Goal: Information Seeking & Learning: Stay updated

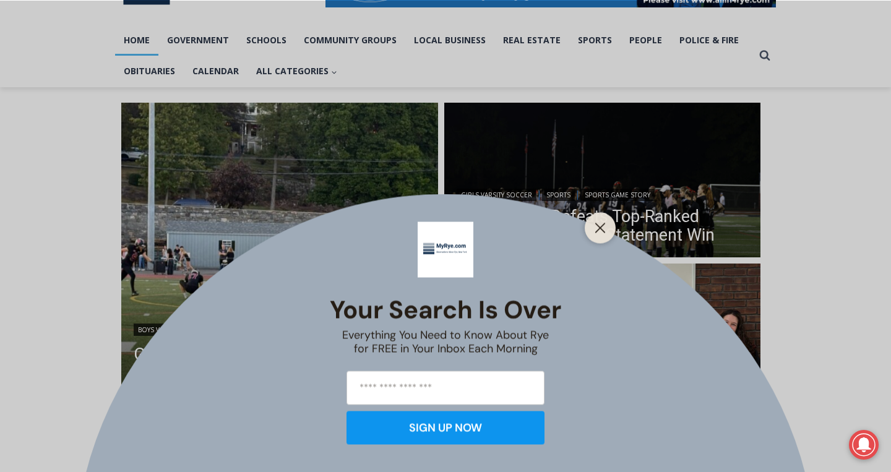
scroll to position [244, 0]
click at [603, 236] on div at bounding box center [600, 227] width 31 height 31
click at [599, 231] on icon "Close" at bounding box center [600, 227] width 11 height 11
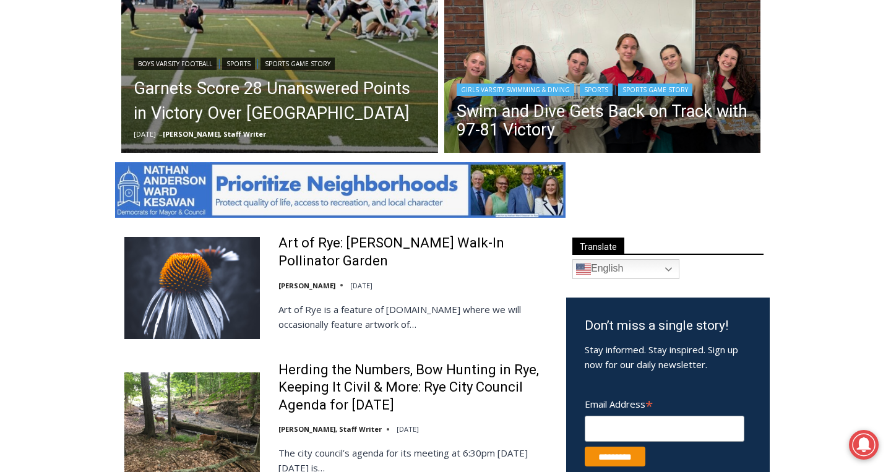
scroll to position [376, 0]
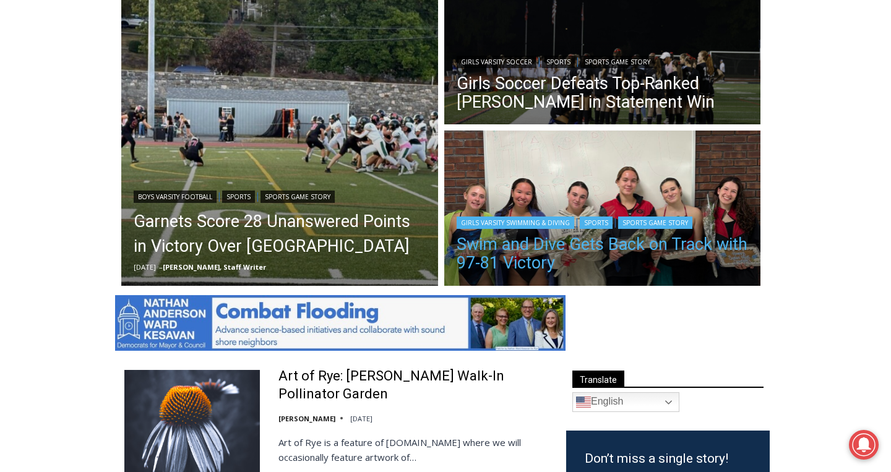
click at [570, 258] on link "Swim and Dive Gets Back on Track with 97-81 Victory" at bounding box center [603, 253] width 292 height 37
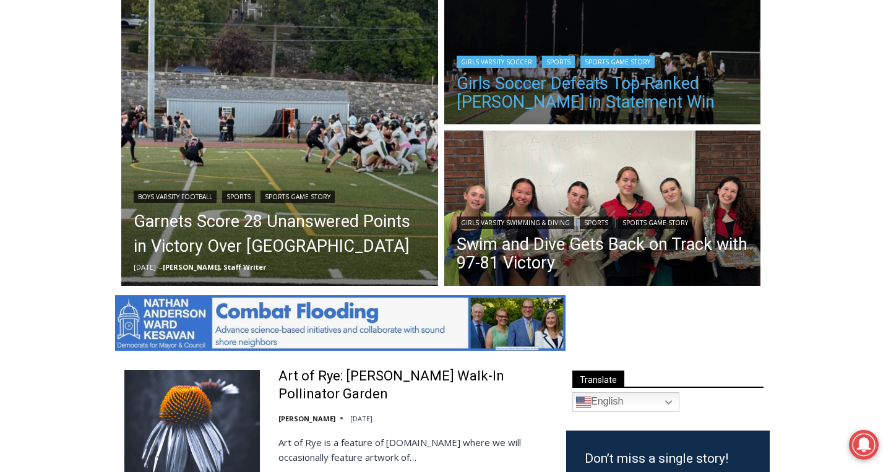
click at [501, 101] on link "Girls Soccer Defeats Top-Ranked [PERSON_NAME] in Statement Win" at bounding box center [603, 92] width 292 height 37
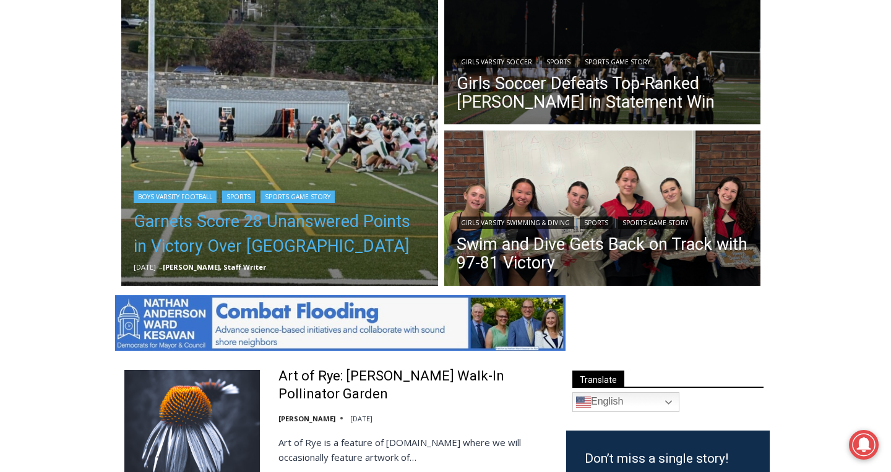
click at [244, 245] on link "Garnets Score 28 Unanswered Points in Victory Over [GEOGRAPHIC_DATA]" at bounding box center [280, 233] width 292 height 49
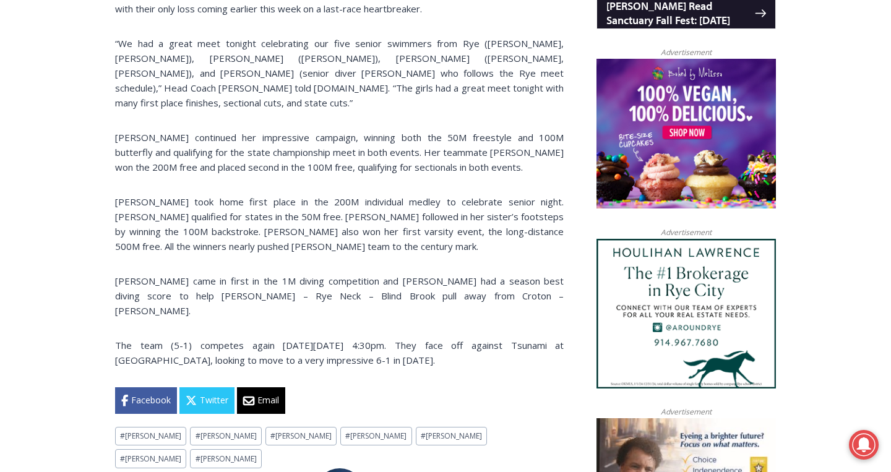
scroll to position [945, 0]
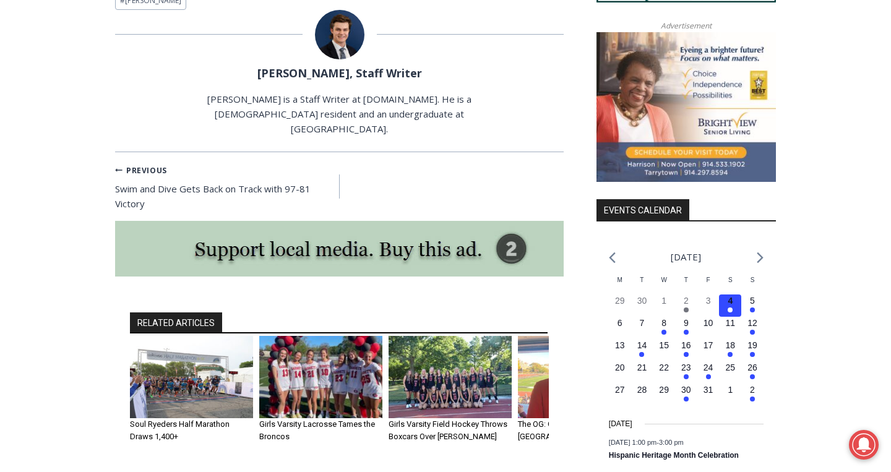
scroll to position [1340, 0]
